Goal: Entertainment & Leisure: Consume media (video, audio)

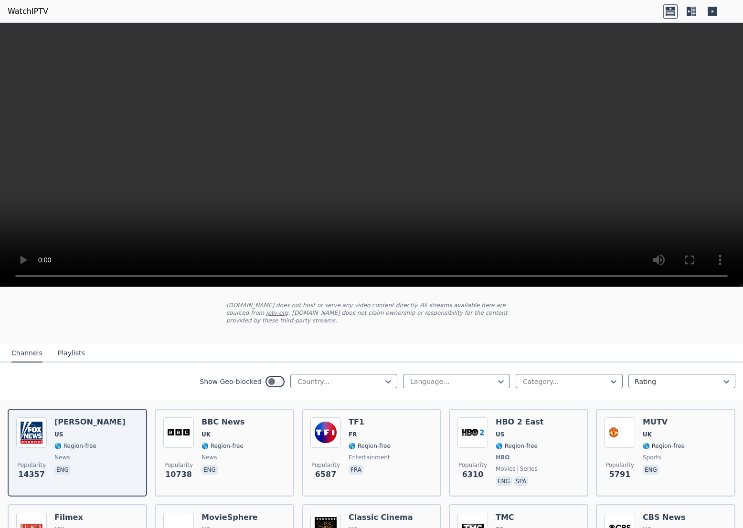
scroll to position [53, 0]
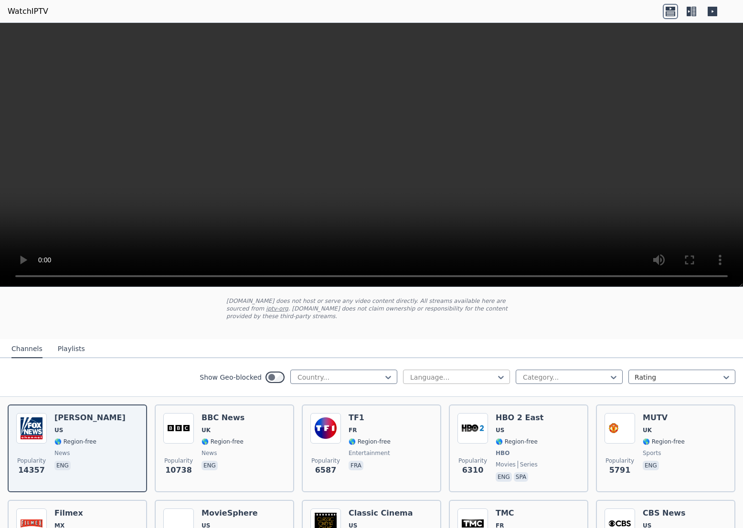
click at [459, 375] on div at bounding box center [452, 378] width 87 height 10
type input "***"
click at [434, 395] on div "Russian" at bounding box center [456, 398] width 107 height 17
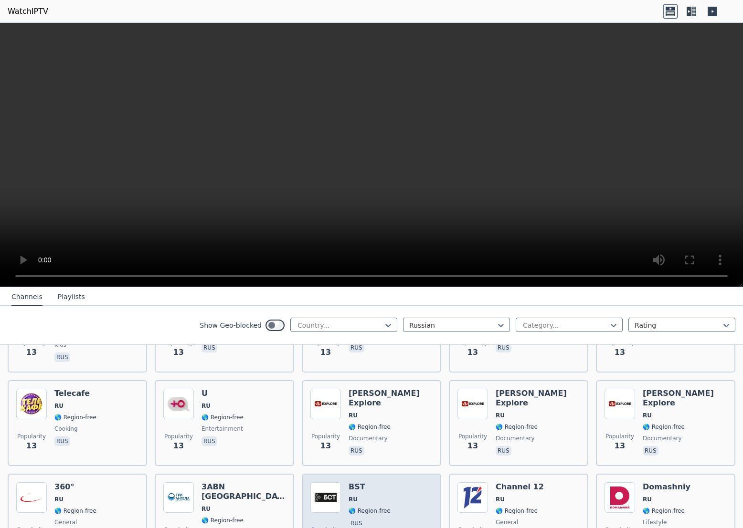
scroll to position [3731, 0]
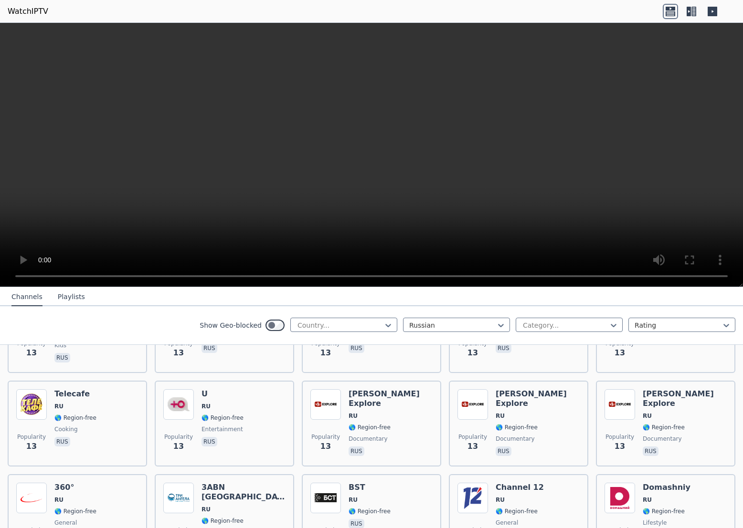
click at [63, 294] on button "Playlists" at bounding box center [71, 297] width 27 height 18
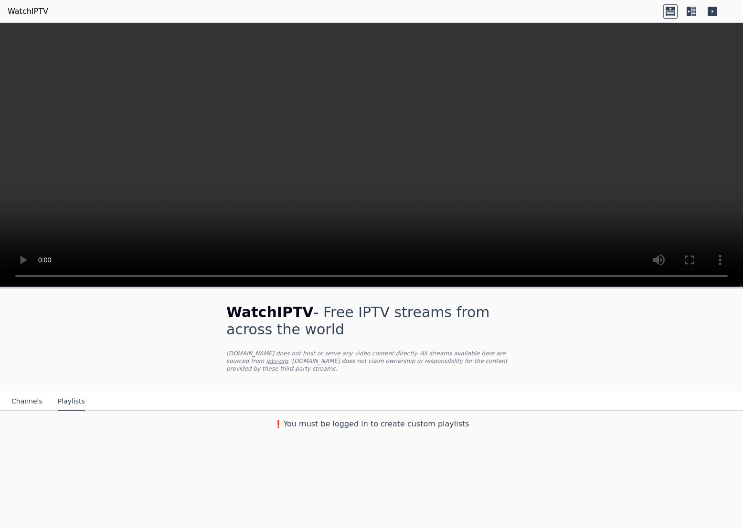
scroll to position [0, 0]
click at [17, 402] on button "Channels" at bounding box center [26, 402] width 31 height 18
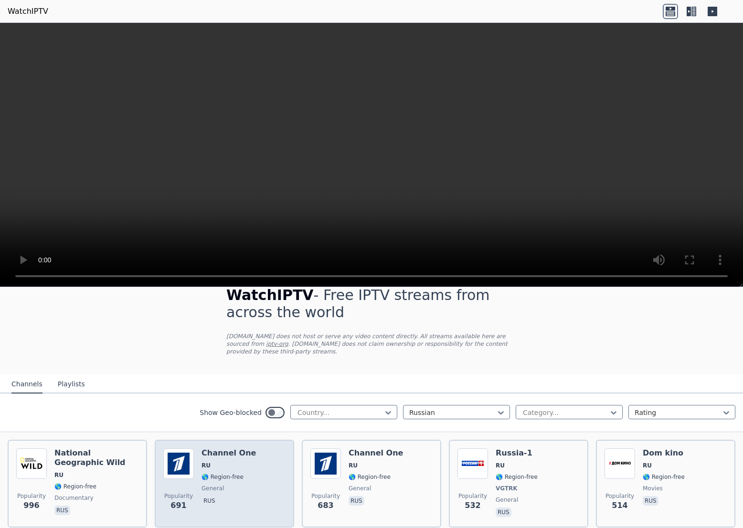
click at [241, 465] on span "RU" at bounding box center [228, 466] width 54 height 8
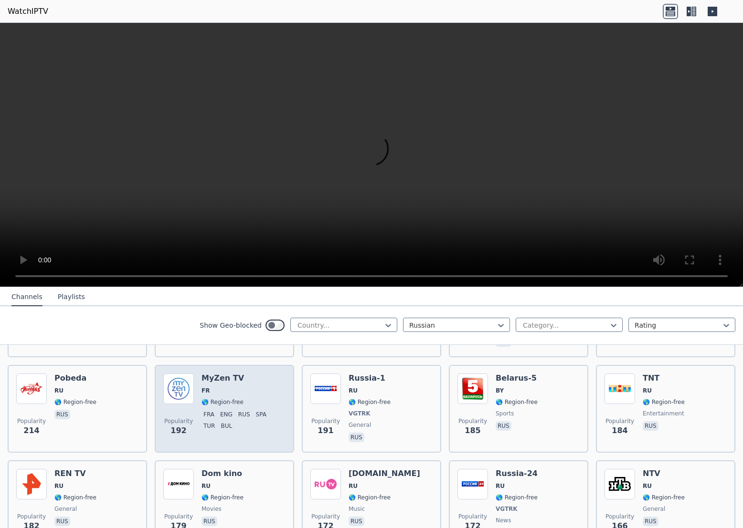
scroll to position [295, 0]
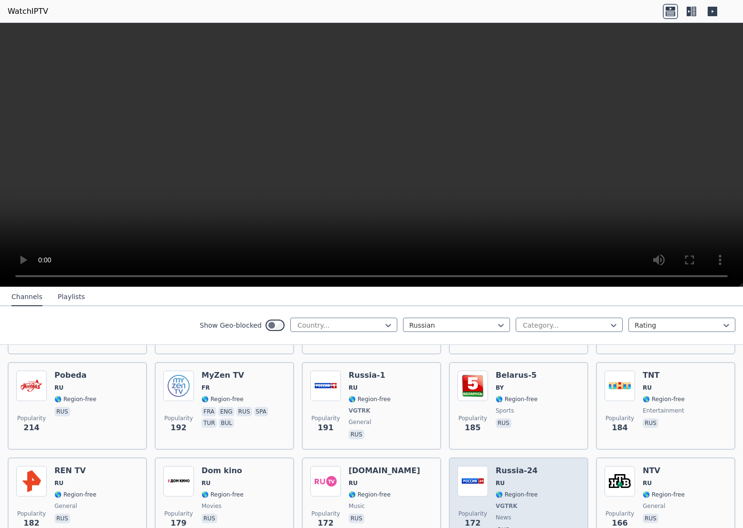
click at [523, 467] on div "Russia-24 RU 🌎 Region-free VGTRK news rus" at bounding box center [516, 501] width 42 height 71
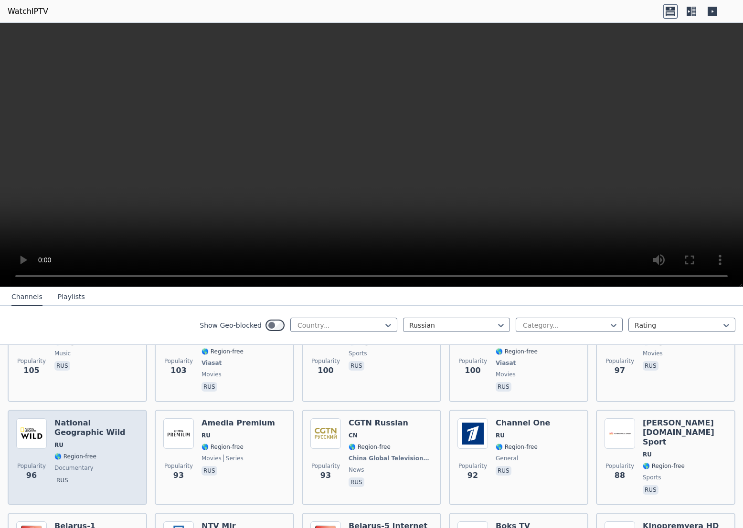
scroll to position [827, 0]
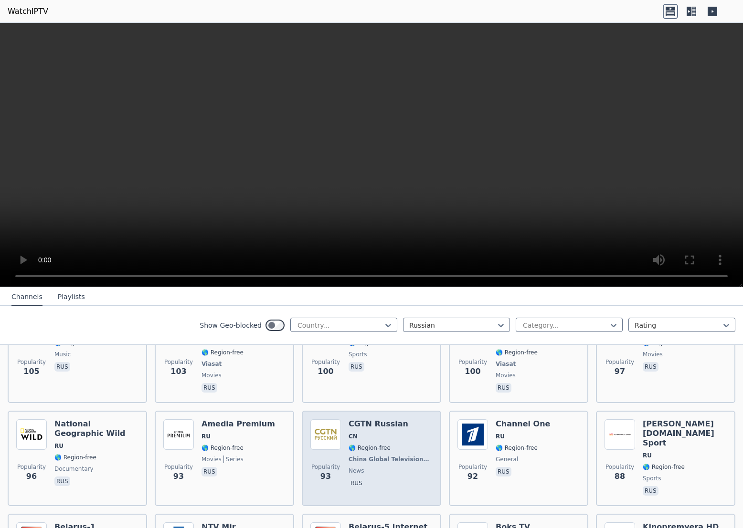
click at [369, 433] on div "CGTN Russian CN 🌎 Region-free [GEOGRAPHIC_DATA] Global Television Network news …" at bounding box center [390, 459] width 84 height 78
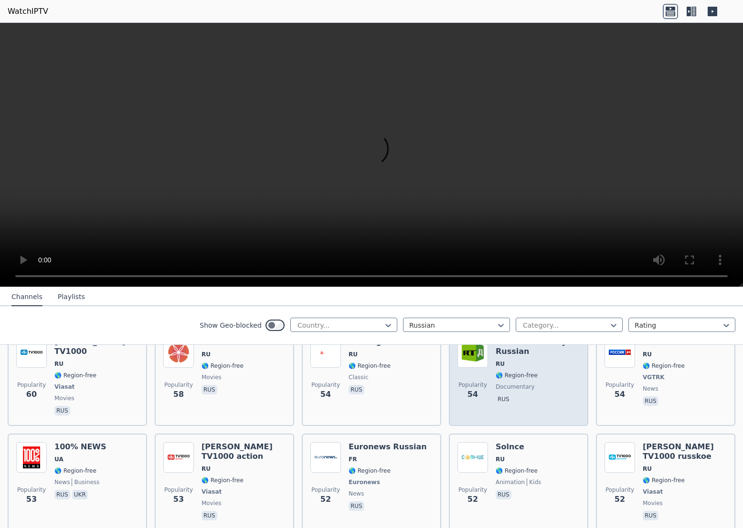
scroll to position [1399, 0]
click at [532, 395] on span "rus" at bounding box center [537, 400] width 84 height 11
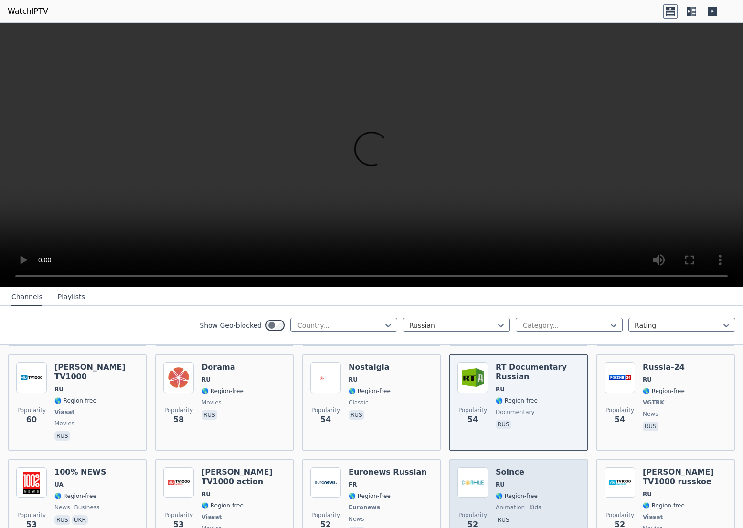
scroll to position [1352, 0]
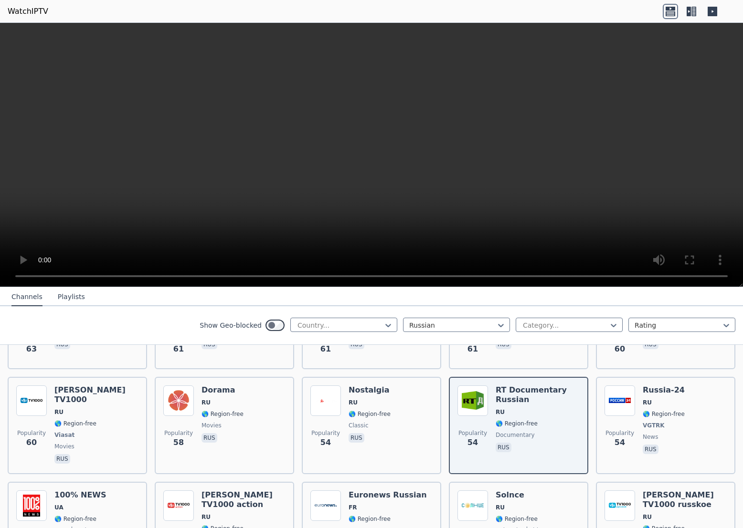
click at [697, 10] on icon at bounding box center [690, 11] width 15 height 15
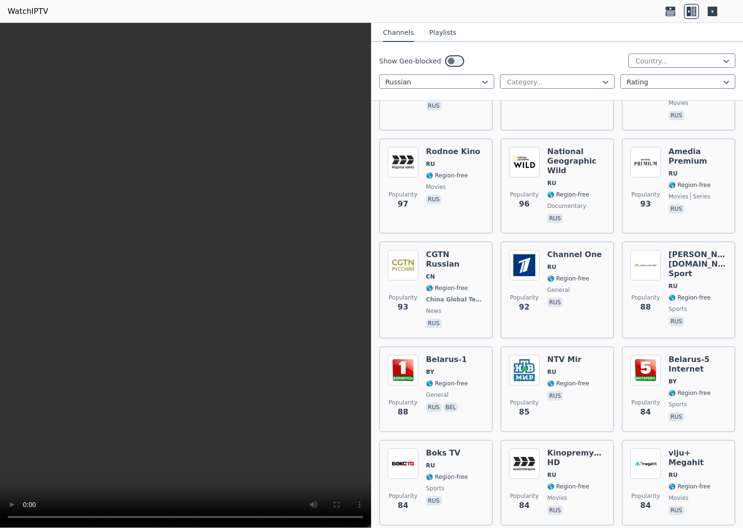
click at [665, 12] on icon at bounding box center [670, 13] width 10 height 5
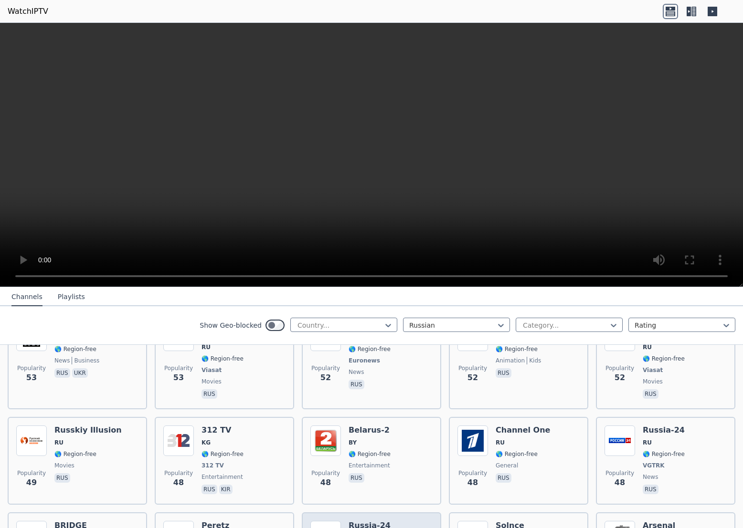
scroll to position [1521, 0]
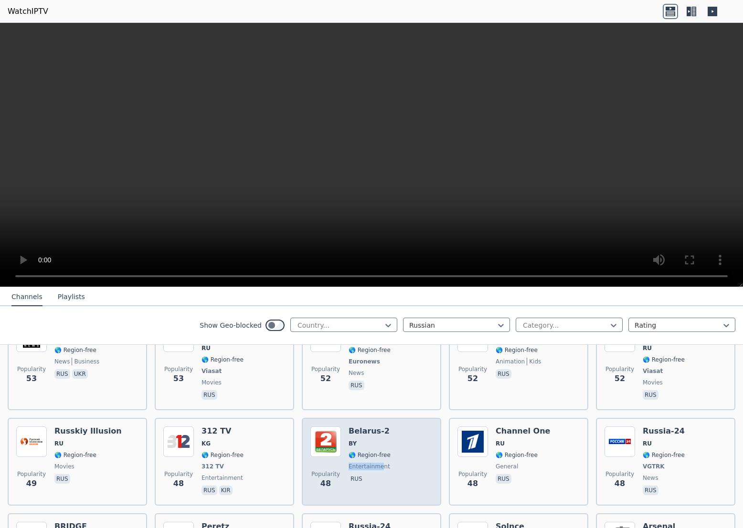
click at [382, 463] on span "entertainment" at bounding box center [369, 467] width 42 height 8
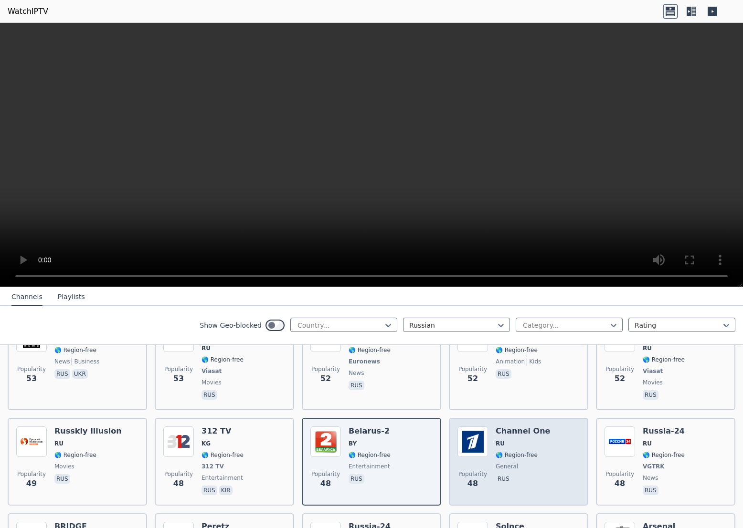
click at [505, 463] on span "general" at bounding box center [506, 467] width 22 height 8
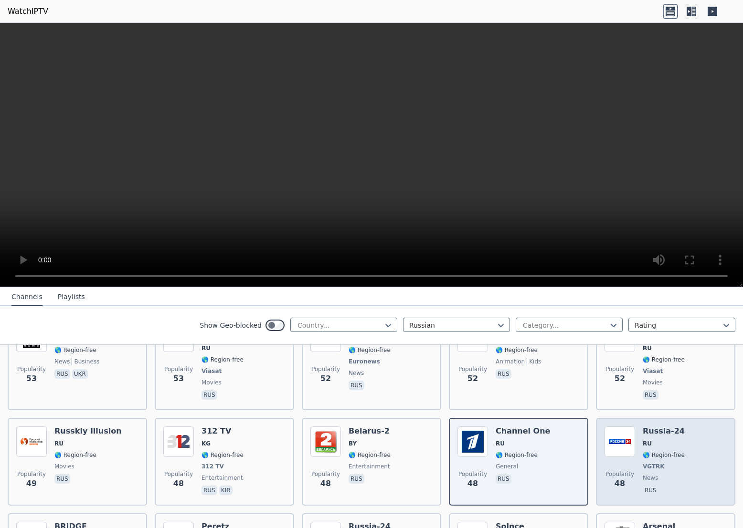
click at [682, 427] on div "Popularity 48 [GEOGRAPHIC_DATA]-24 RU 🌎 Region-free VGTRK news rus" at bounding box center [665, 462] width 122 height 71
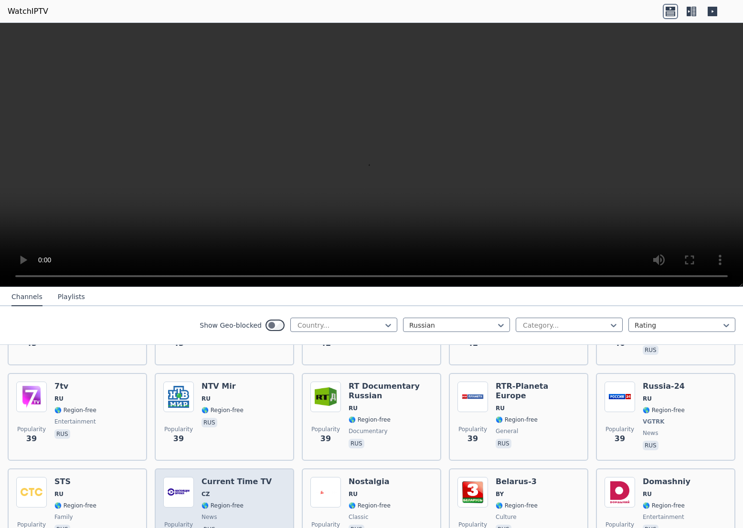
scroll to position [1851, 0]
click at [228, 491] on span "CZ" at bounding box center [236, 495] width 70 height 8
